Goal: Task Accomplishment & Management: Complete application form

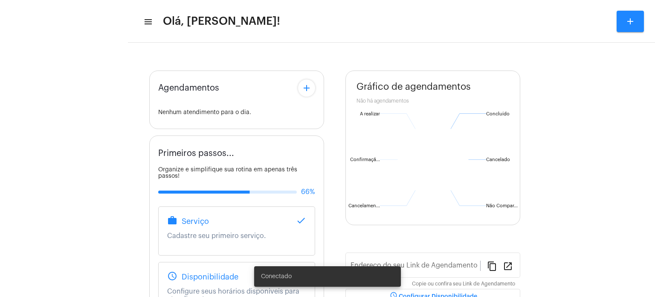
type input "[URL][DOMAIN_NAME]"
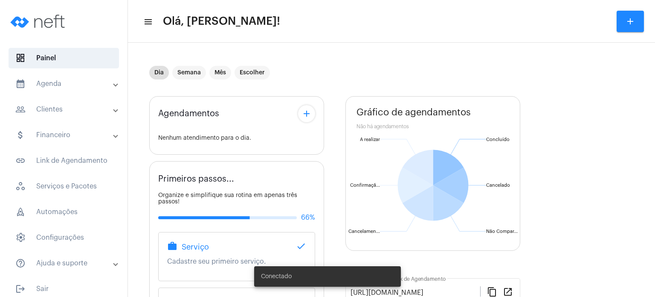
click at [68, 80] on mat-panel-title "calendar_month_outlined Agenda" at bounding box center [64, 84] width 99 height 10
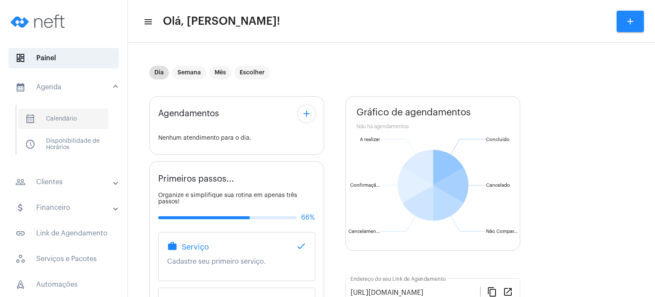
click at [68, 112] on span "calendar_month_outlined Calendário" at bounding box center [63, 118] width 90 height 20
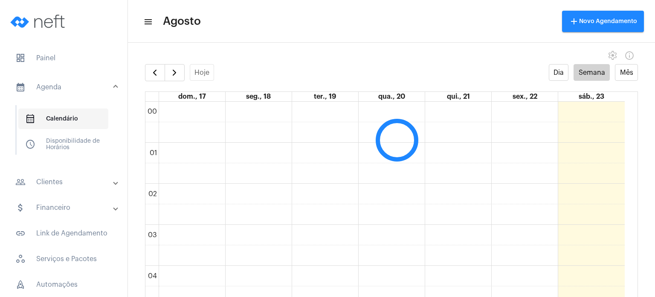
scroll to position [246, 0]
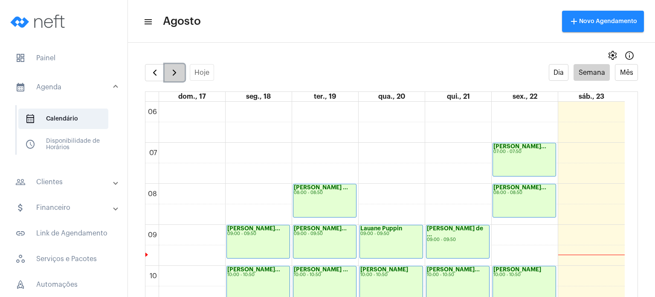
click at [169, 70] on span "button" at bounding box center [174, 72] width 10 height 10
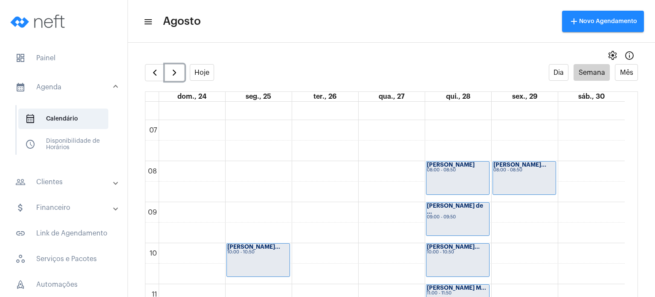
scroll to position [265, 0]
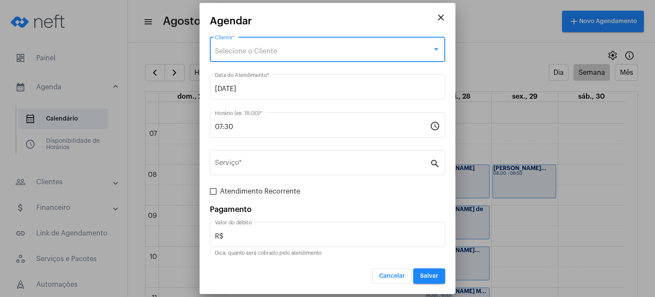
click at [321, 50] on div "Selecione o Cliente" at bounding box center [324, 51] width 218 height 8
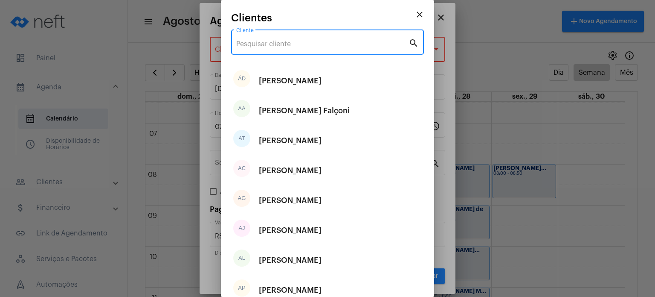
click at [315, 41] on input "Cliente" at bounding box center [322, 44] width 172 height 8
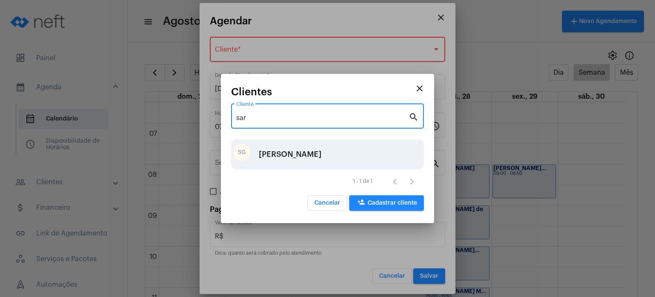
type input "sar"
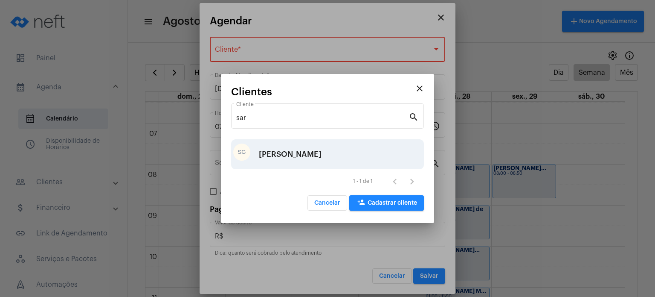
click at [288, 151] on div "[PERSON_NAME]" at bounding box center [290, 154] width 63 height 26
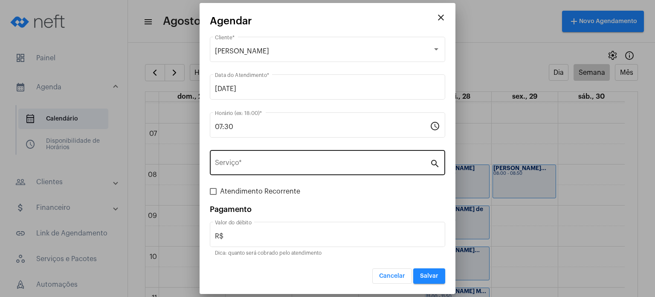
click at [277, 158] on div "Serviço *" at bounding box center [322, 161] width 215 height 27
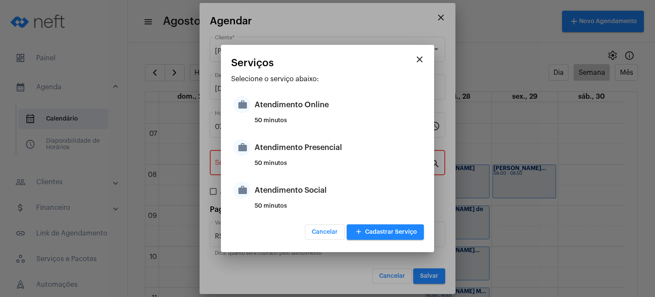
click at [277, 158] on div "Atendimento Presencial" at bounding box center [338, 147] width 167 height 26
type input "Atendimento Presencial"
type input "R$ 170"
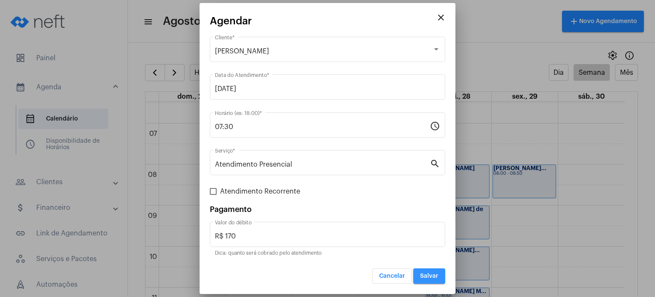
click at [419, 274] on button "Salvar" at bounding box center [429, 275] width 32 height 15
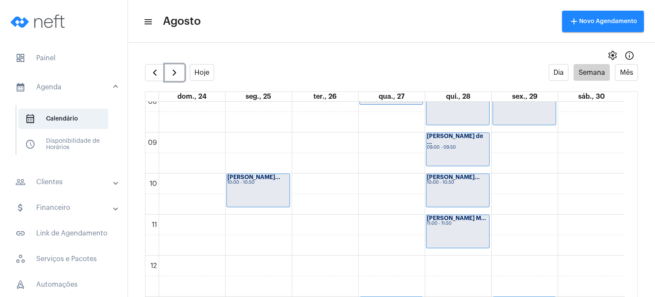
scroll to position [336, 0]
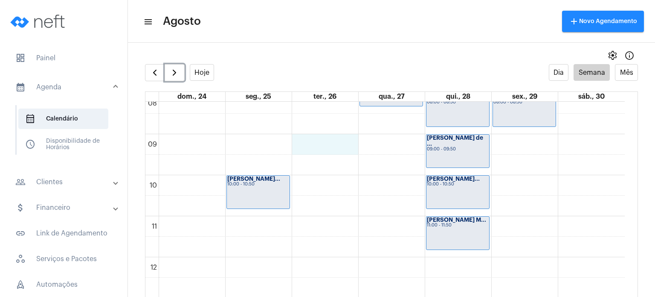
click at [314, 140] on div "00 01 02 03 04 05 06 07 08 09 10 11 12 13 14 15 16 17 18 19 20 21 22 23 [PERSON…" at bounding box center [386, 256] width 480 height 983
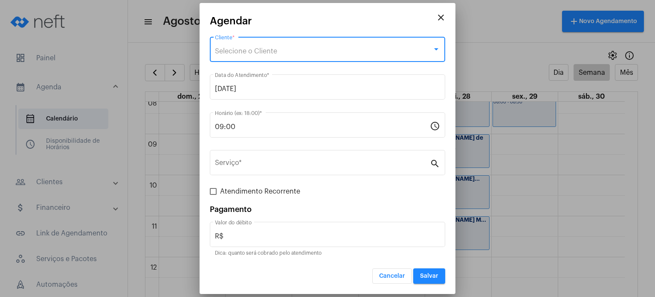
click at [292, 48] on div "Selecione o Cliente" at bounding box center [324, 51] width 218 height 8
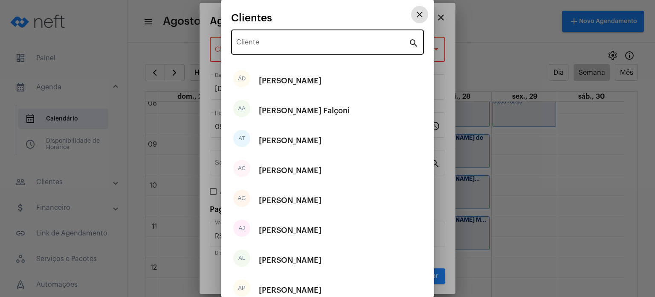
click at [290, 40] on input "Cliente" at bounding box center [322, 44] width 172 height 8
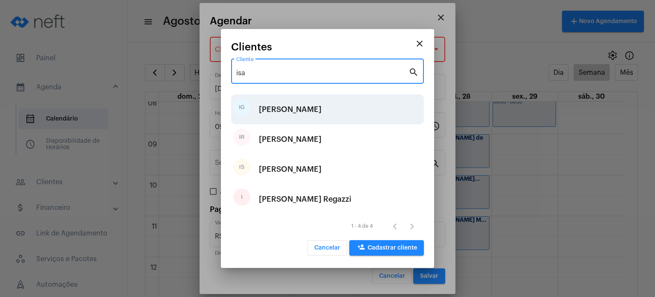
type input "isa"
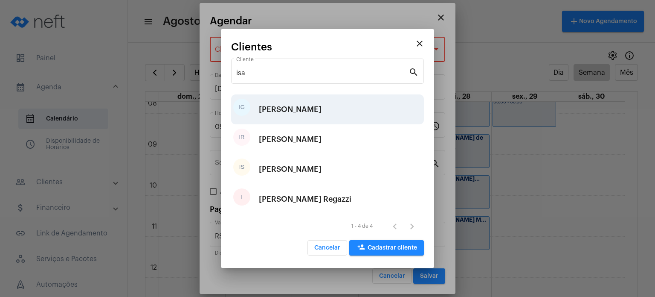
click at [272, 119] on div "[PERSON_NAME]" at bounding box center [290, 109] width 63 height 26
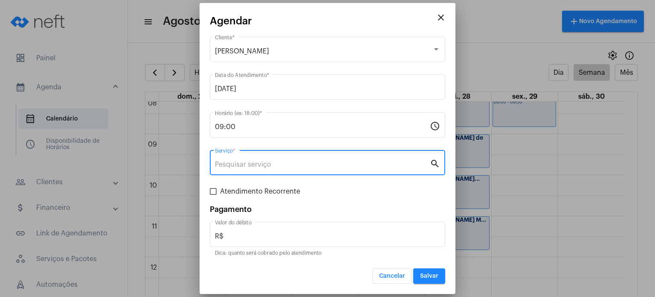
click at [247, 165] on input "Serviço *" at bounding box center [322, 164] width 215 height 8
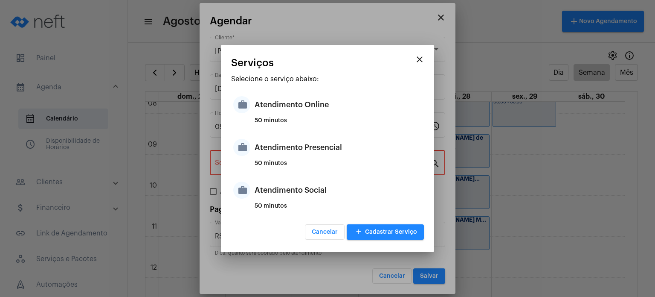
click at [247, 165] on div "work Atendimento Presencial 50 minutos" at bounding box center [327, 153] width 193 height 43
type input "Atendimento Presencial"
type input "R$ 170"
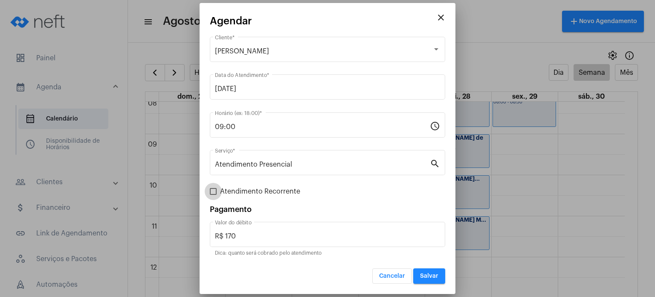
click at [274, 191] on span "Atendimento Recorrente" at bounding box center [260, 191] width 80 height 10
click at [213, 195] on input "Atendimento Recorrente" at bounding box center [213, 195] width 0 height 0
checkbox input "true"
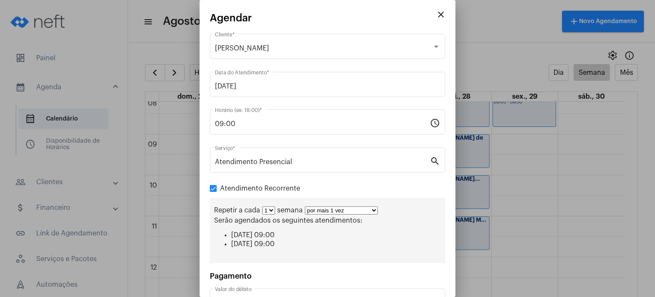
click at [271, 211] on select "1 2 3 4 5 6 7 8" at bounding box center [268, 210] width 13 height 8
select select "1: 2"
click at [262, 206] on select "1 2 3 4 5 6 7 8" at bounding box center [268, 210] width 13 height 8
click at [329, 211] on select "por mais 1 vez por mais 2 vezes por mais 3 vezes por mais 4 vezes por mais 5 ve…" at bounding box center [344, 210] width 73 height 8
select select "4: 5"
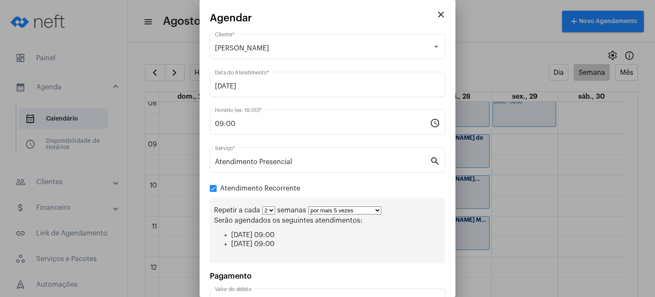
click at [308, 206] on select "por mais 1 vez por mais 2 vezes por mais 3 vezes por mais 4 vezes por mais 5 ve…" at bounding box center [344, 210] width 73 height 8
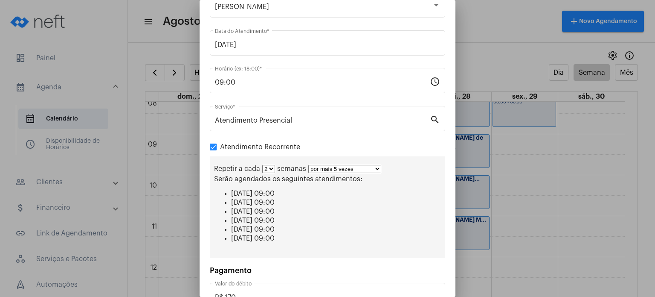
scroll to position [97, 0]
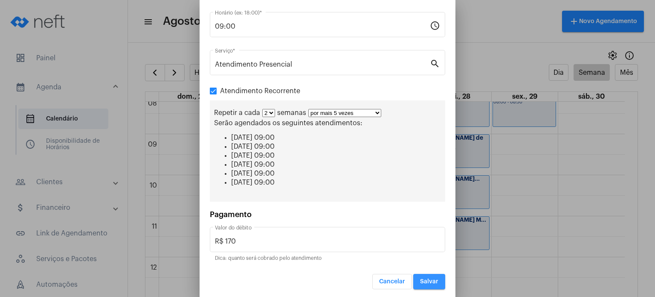
click at [422, 278] on span "Salvar" at bounding box center [429, 281] width 18 height 6
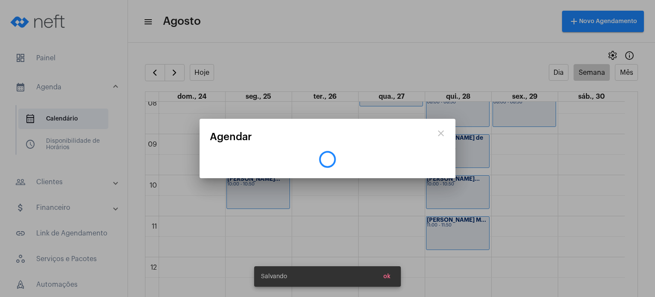
scroll to position [0, 0]
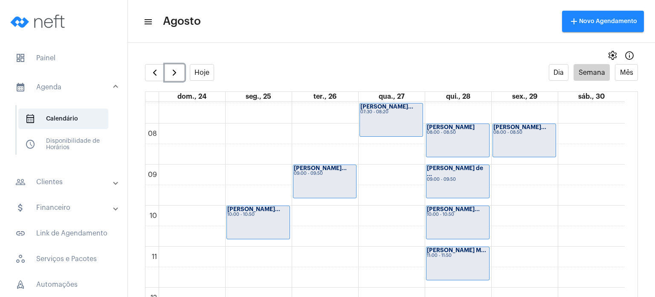
scroll to position [308, 0]
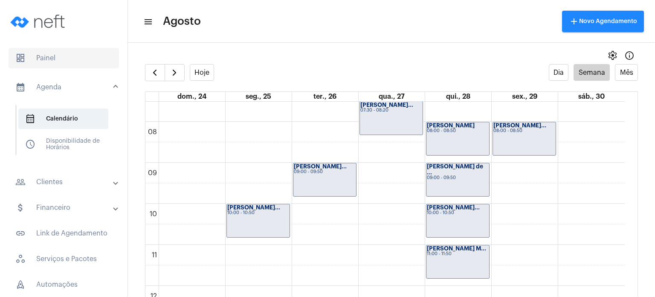
click at [48, 62] on span "dashboard Painel" at bounding box center [64, 58] width 111 height 20
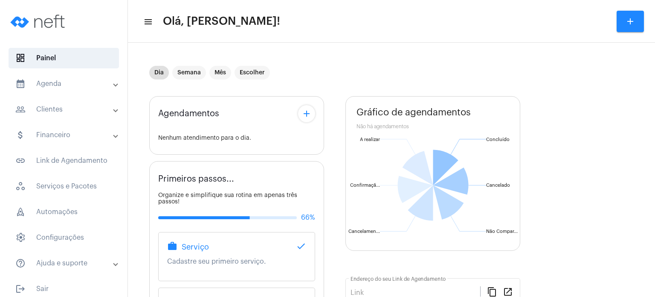
type input "[URL][DOMAIN_NAME]"
